Goal: Find specific page/section: Find specific page/section

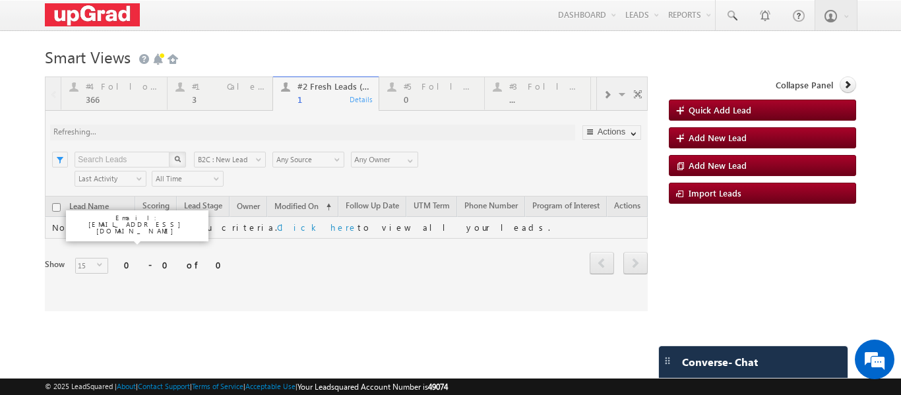
drag, startPoint x: 214, startPoint y: 96, endPoint x: 199, endPoint y: 100, distance: 16.5
click at [212, 94] on div at bounding box center [346, 194] width 603 height 235
click at [219, 100] on div at bounding box center [346, 194] width 603 height 235
click at [220, 95] on div at bounding box center [346, 194] width 603 height 235
click at [235, 101] on div at bounding box center [346, 194] width 603 height 235
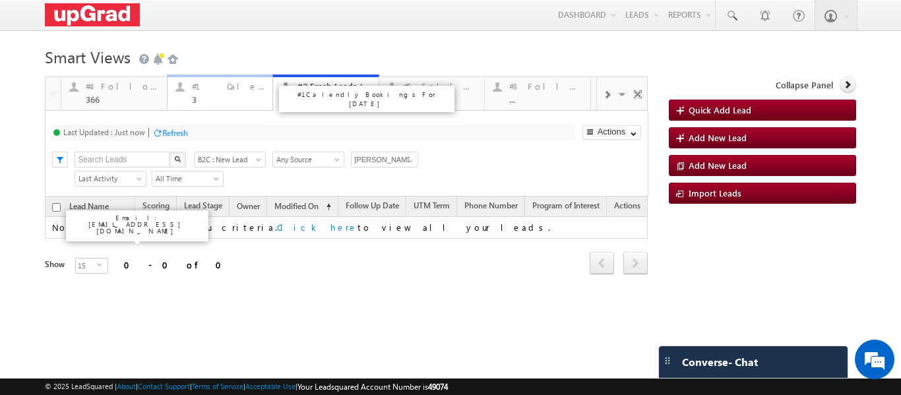
click at [207, 102] on div "3" at bounding box center [228, 99] width 73 height 10
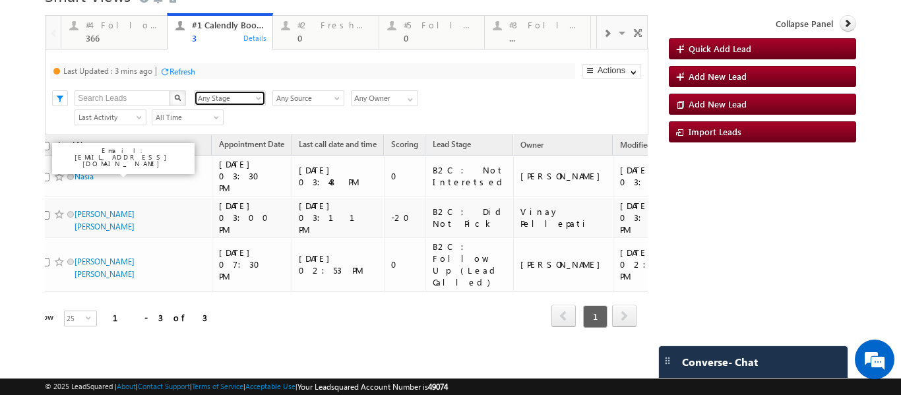
click at [200, 96] on span "Any Stage" at bounding box center [228, 98] width 67 height 12
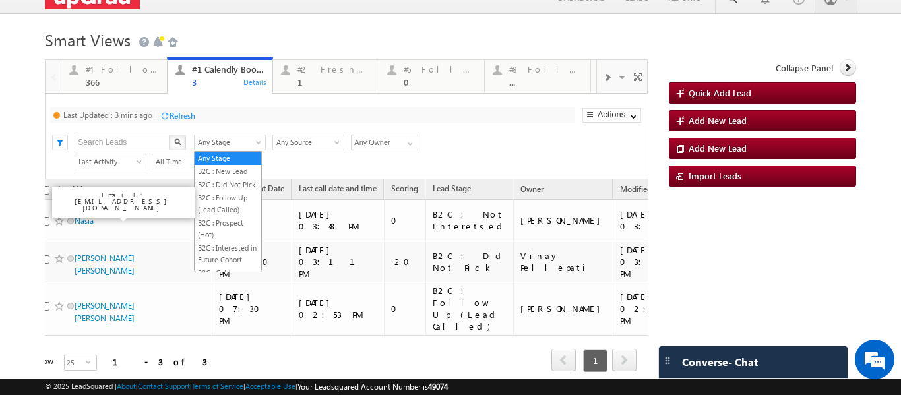
scroll to position [0, 0]
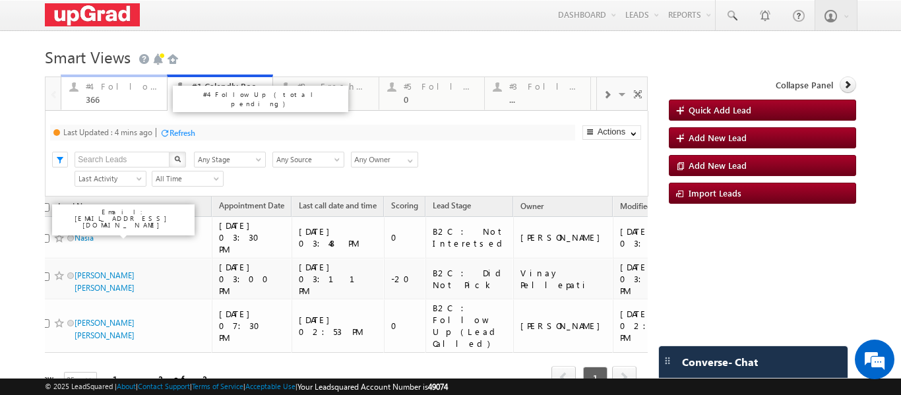
click at [108, 107] on link "#4 Follow Up (total pending) 366 Details" at bounding box center [114, 93] width 107 height 36
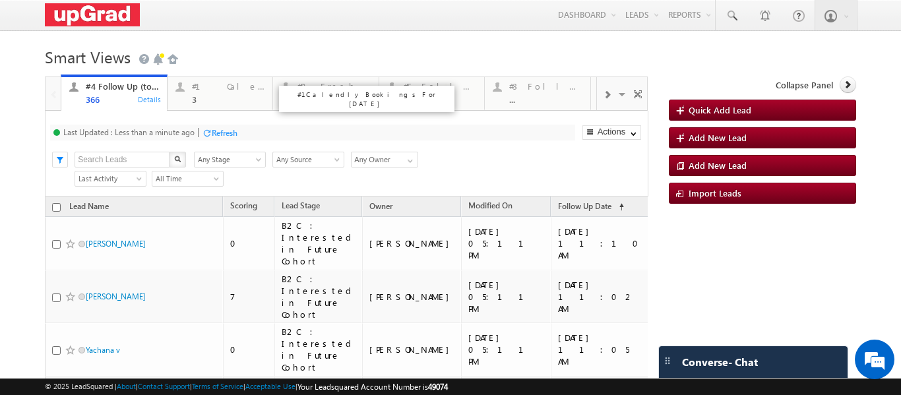
drag, startPoint x: 238, startPoint y: 96, endPoint x: 288, endPoint y: 97, distance: 49.5
click at [296, 98] on p "#1 Calendly Bookings For [DATE]" at bounding box center [366, 99] width 165 height 18
click at [306, 101] on div "1" at bounding box center [334, 99] width 73 height 10
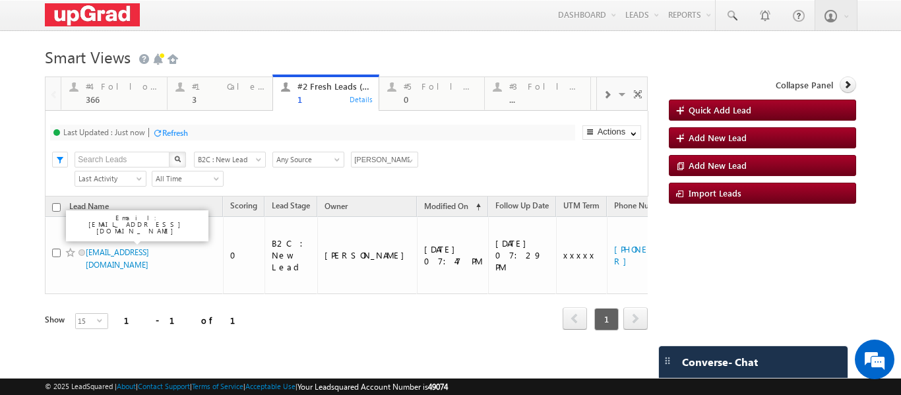
click at [319, 98] on p "#1 Calendly Bookings For [DATE]" at bounding box center [366, 99] width 165 height 18
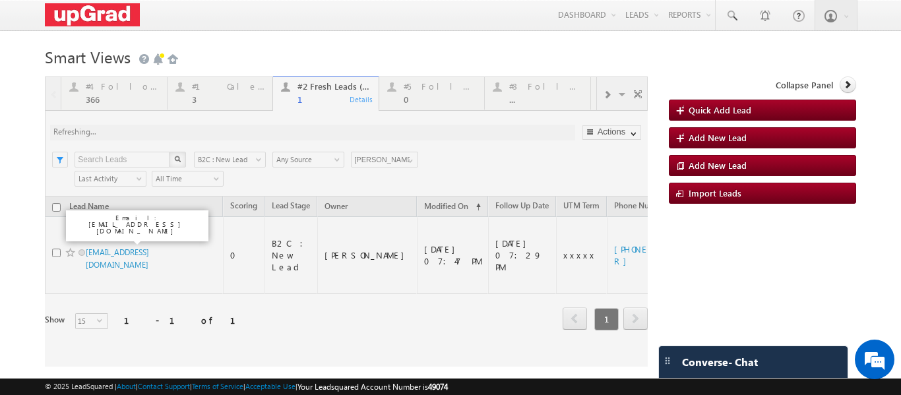
click at [298, 102] on div at bounding box center [346, 222] width 603 height 290
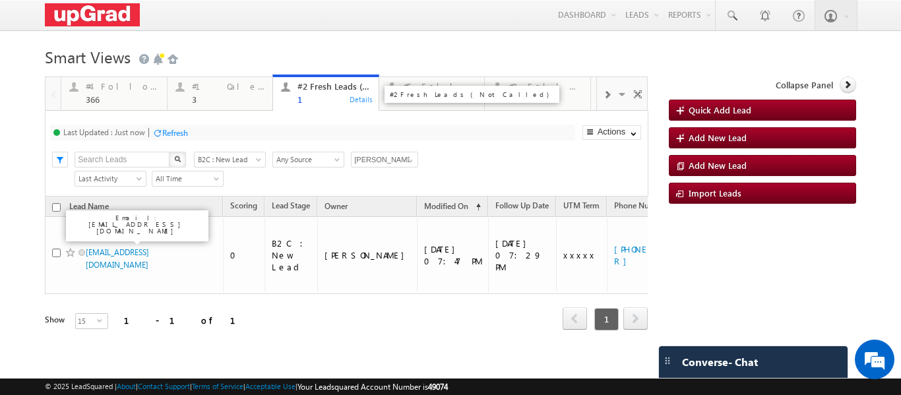
click at [300, 102] on div "1" at bounding box center [334, 99] width 73 height 10
click at [307, 94] on div "#2 Fresh Leads (Not Called) 1" at bounding box center [334, 92] width 73 height 26
